Goal: Information Seeking & Learning: Learn about a topic

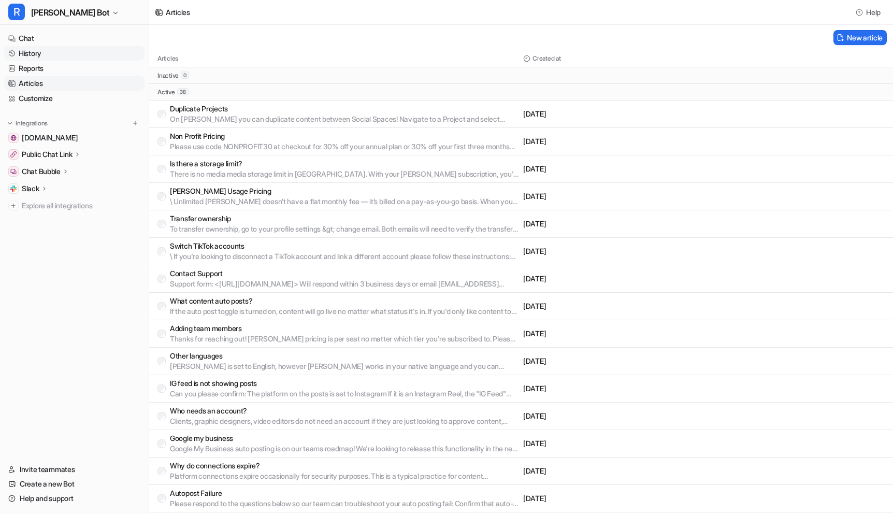
click at [44, 50] on link "History" at bounding box center [74, 53] width 140 height 15
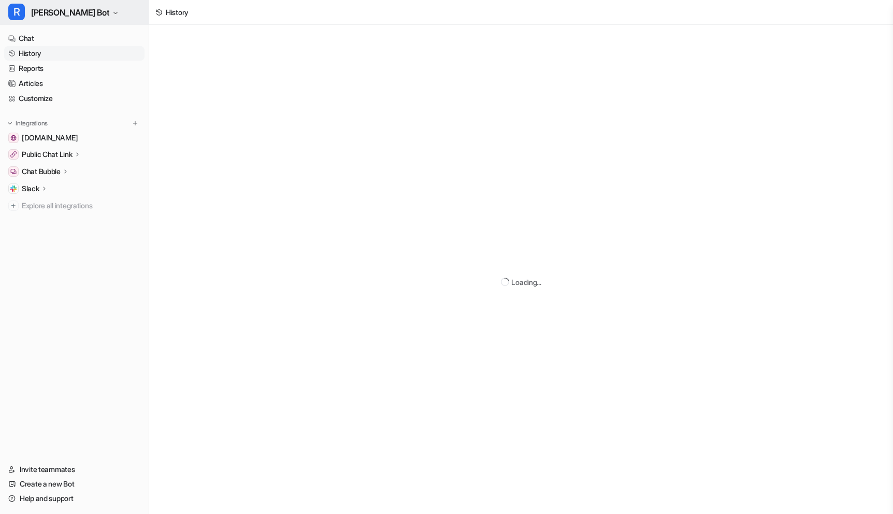
click at [58, 14] on span "[PERSON_NAME] Bot" at bounding box center [70, 12] width 78 height 15
click at [46, 81] on link "Settings" at bounding box center [82, 78] width 143 height 17
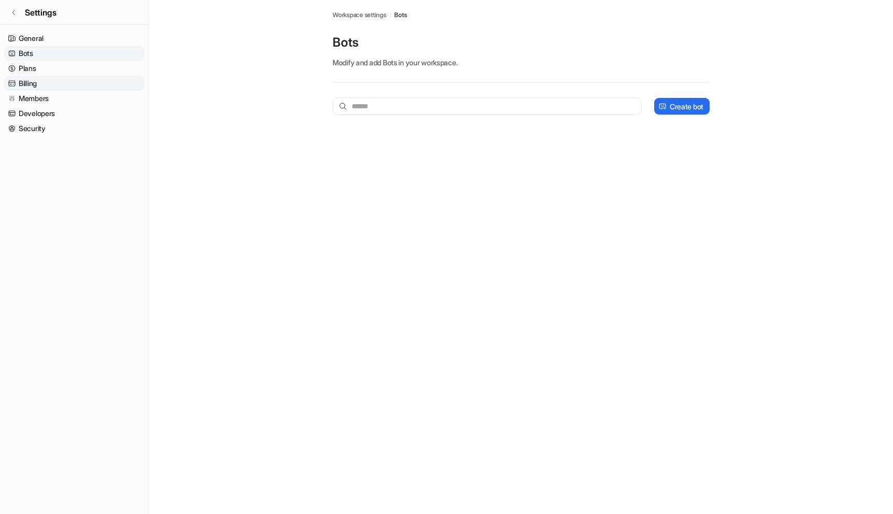
click at [71, 77] on link "Billing" at bounding box center [74, 83] width 140 height 15
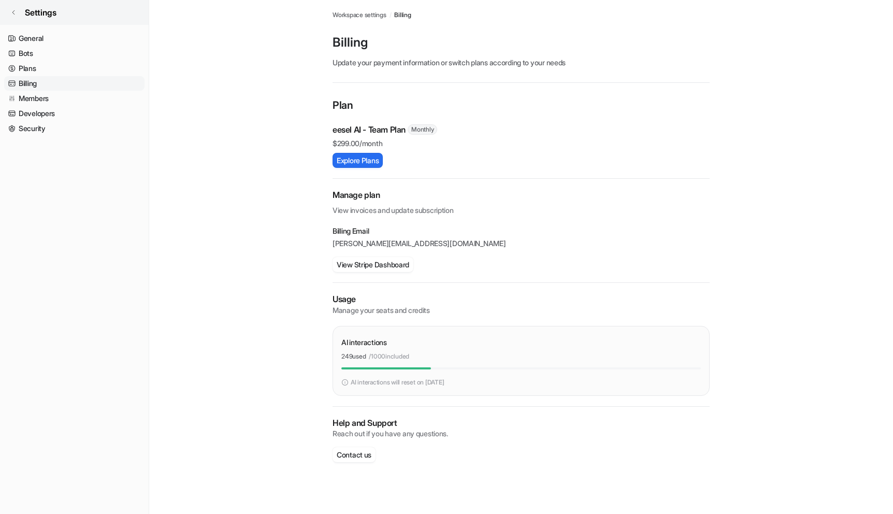
click at [11, 13] on icon at bounding box center [13, 12] width 6 height 6
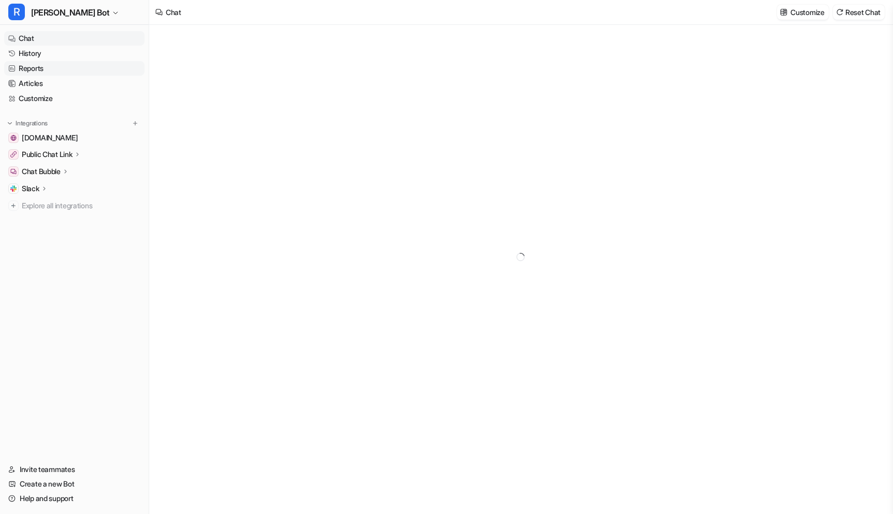
type textarea "**********"
click at [51, 49] on link "History" at bounding box center [74, 53] width 140 height 15
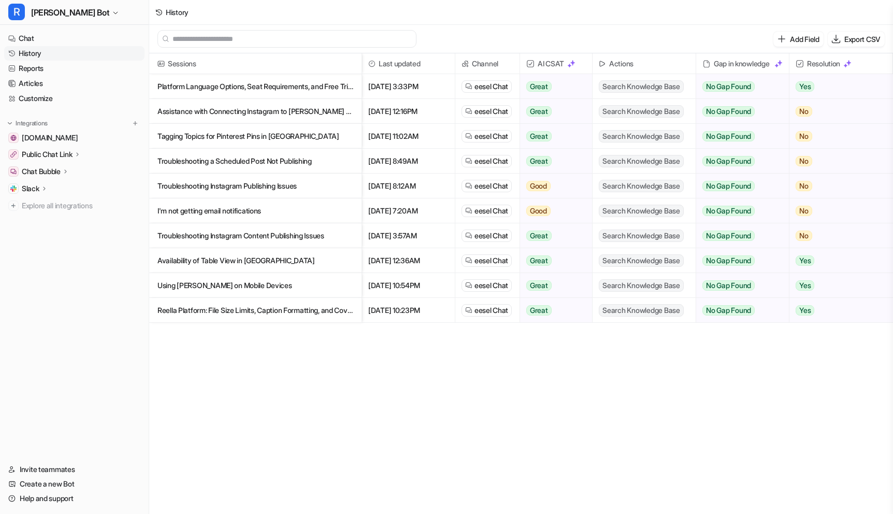
click at [211, 92] on p "Platform Language Options, Seat Requirements, and Free Trial Policy on [PERSON_…" at bounding box center [255, 86] width 196 height 25
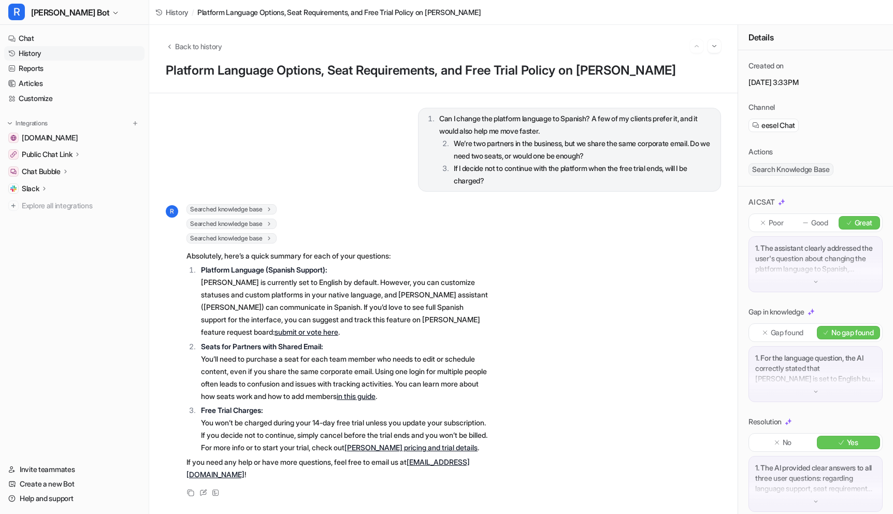
scroll to position [7, 0]
click at [66, 56] on link "History" at bounding box center [74, 53] width 140 height 15
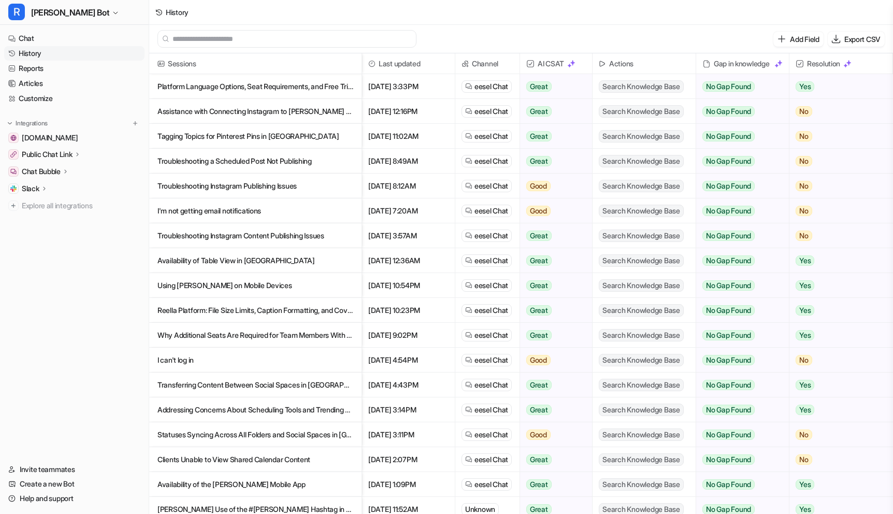
click at [260, 113] on p "Assistance with Connecting Instagram to [PERSON_NAME] Account" at bounding box center [255, 111] width 196 height 25
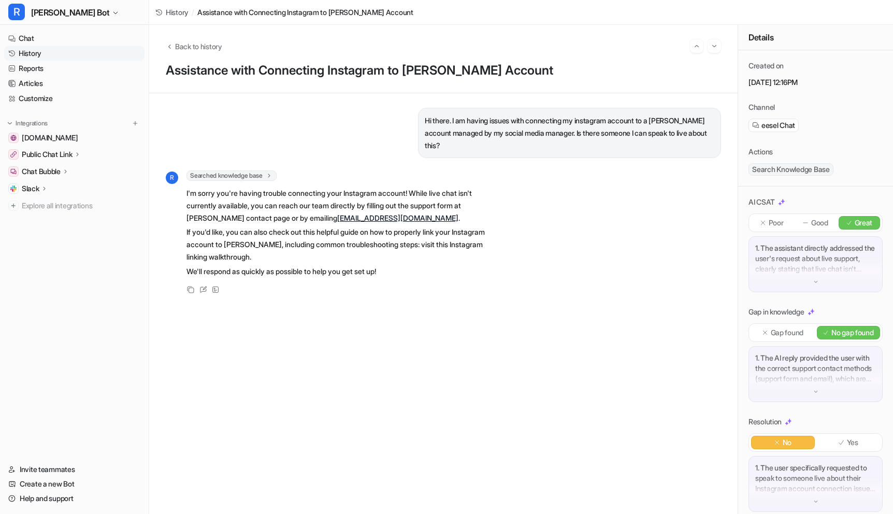
click at [44, 55] on link "History" at bounding box center [74, 53] width 140 height 15
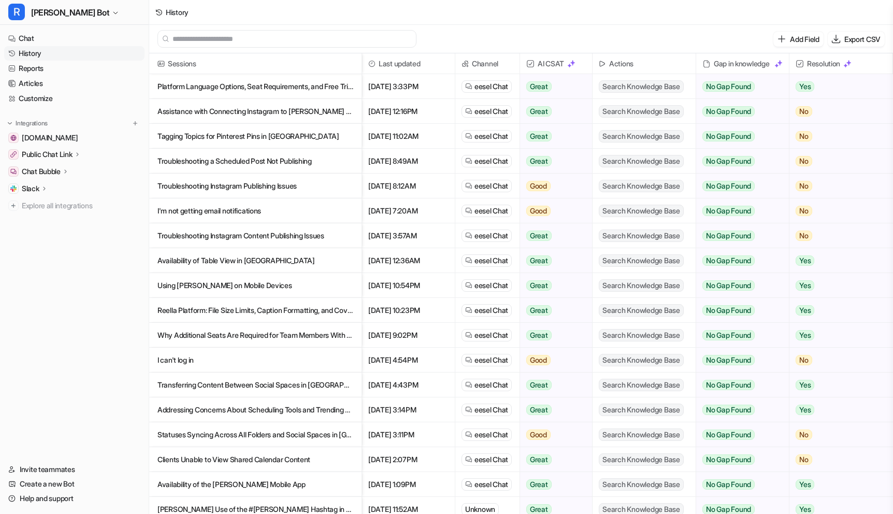
click at [288, 139] on p "Tagging Topics for Pinterest Pins in [GEOGRAPHIC_DATA]" at bounding box center [255, 136] width 196 height 25
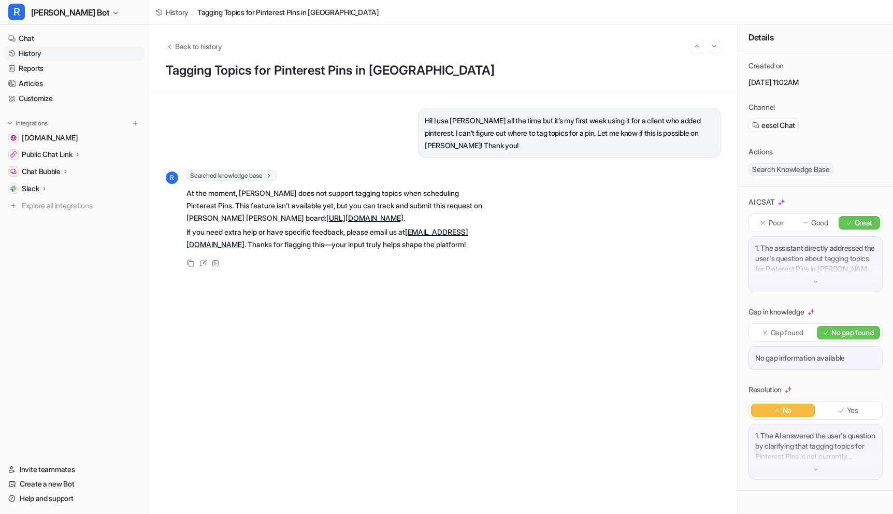
click at [41, 53] on link "History" at bounding box center [74, 53] width 140 height 15
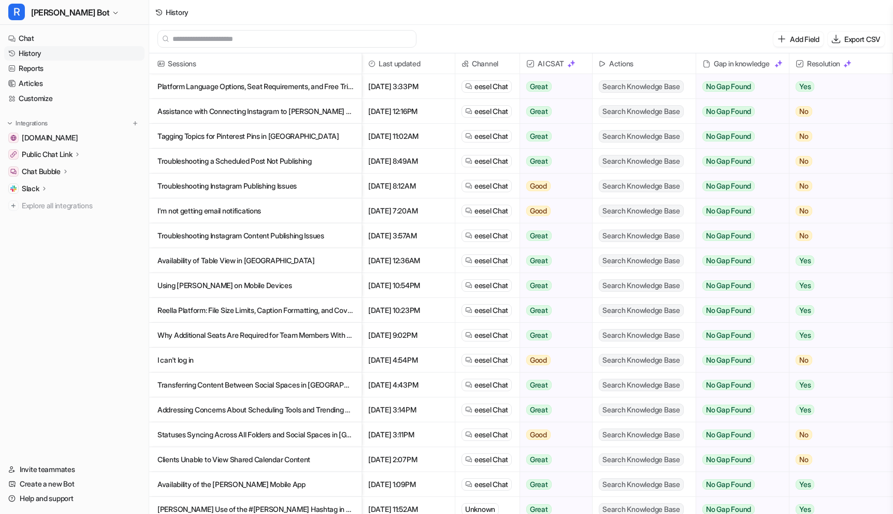
click at [295, 185] on p "Troubleshooting Instagram Publishing Issues" at bounding box center [255, 186] width 196 height 25
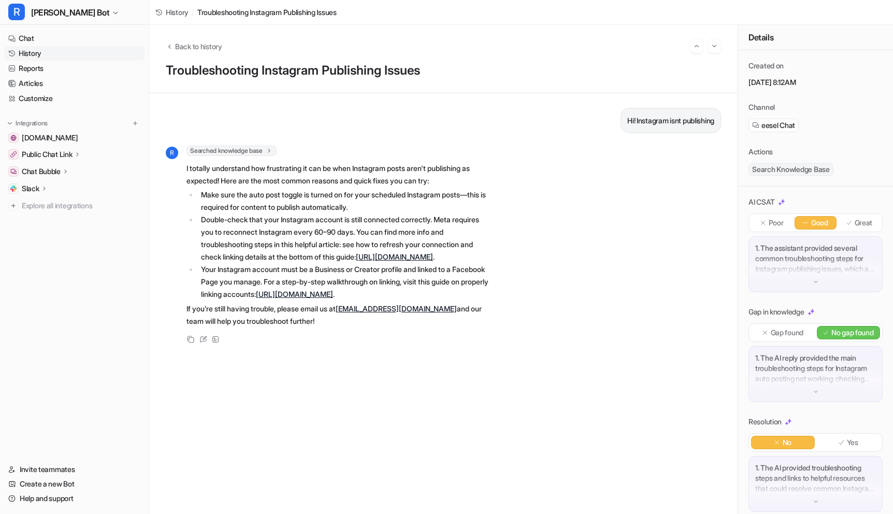
click at [40, 54] on link "History" at bounding box center [74, 53] width 140 height 15
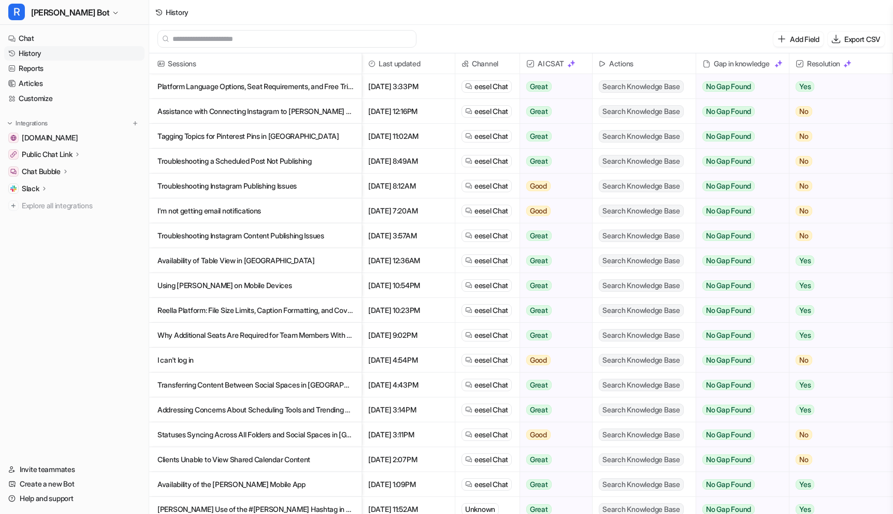
click at [245, 177] on p "Troubleshooting Instagram Publishing Issues" at bounding box center [255, 186] width 196 height 25
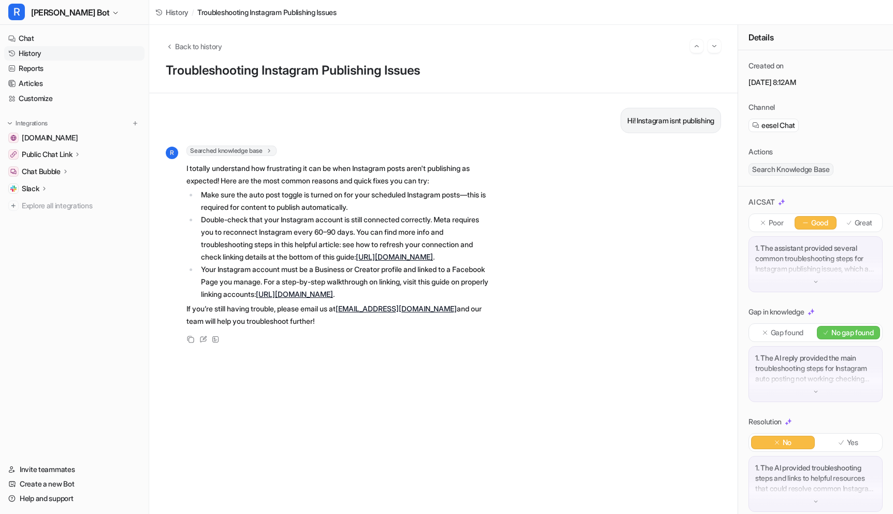
click at [39, 56] on link "History" at bounding box center [74, 53] width 140 height 15
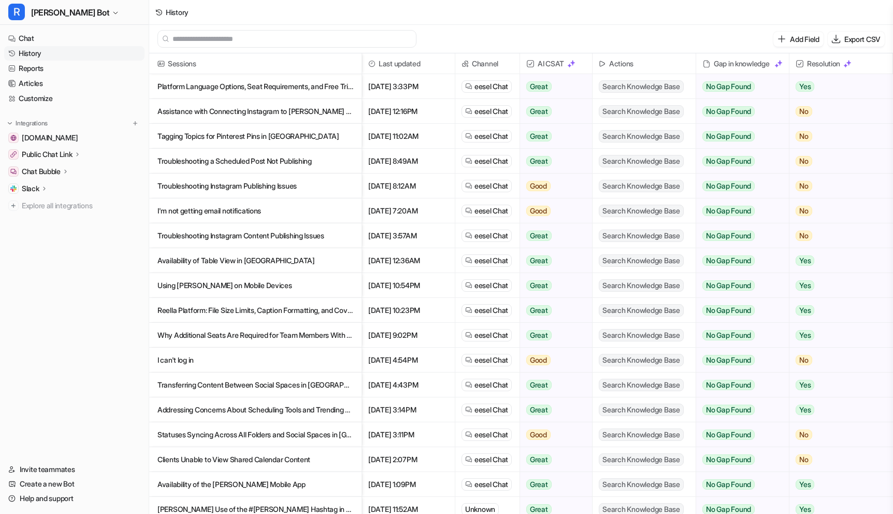
click at [306, 257] on p "Availability of Table View in [GEOGRAPHIC_DATA]" at bounding box center [255, 260] width 196 height 25
